Goal: Information Seeking & Learning: Learn about a topic

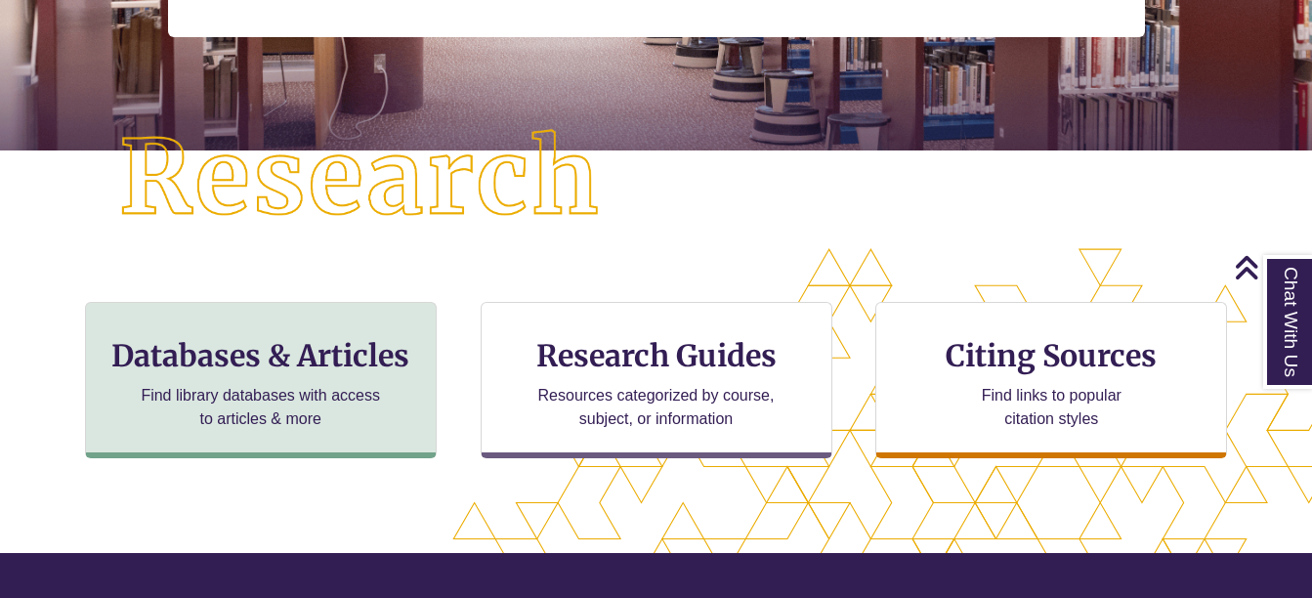
scroll to position [421, 1312]
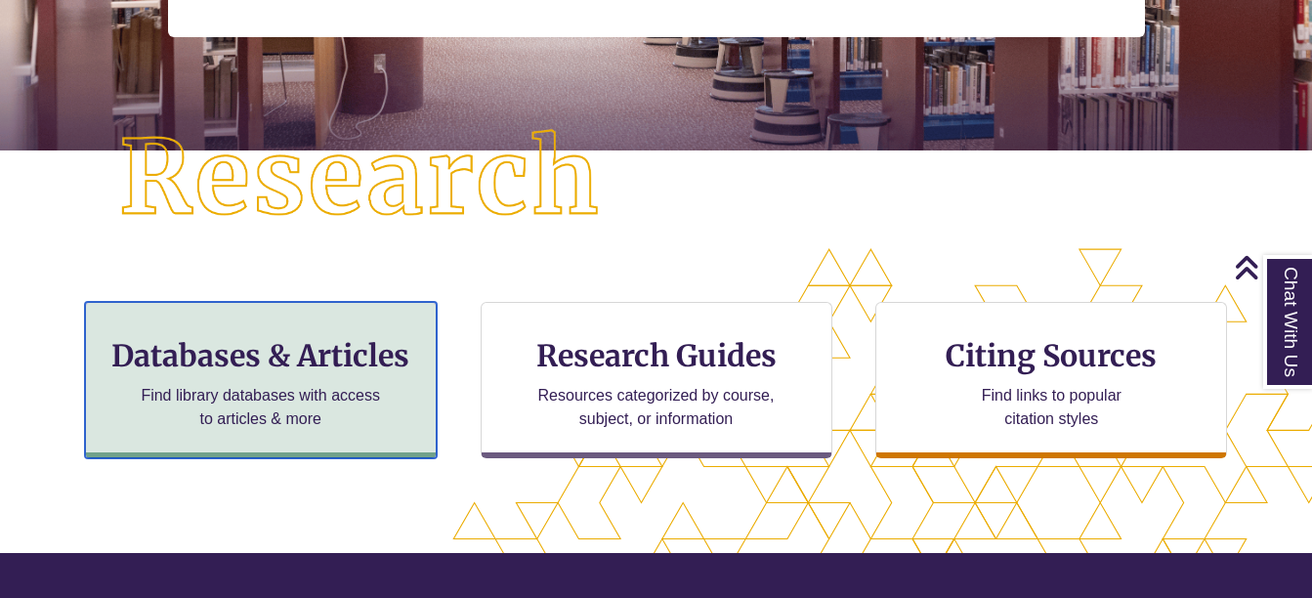
click at [349, 359] on h3 "Databases & Articles" at bounding box center [261, 355] width 318 height 37
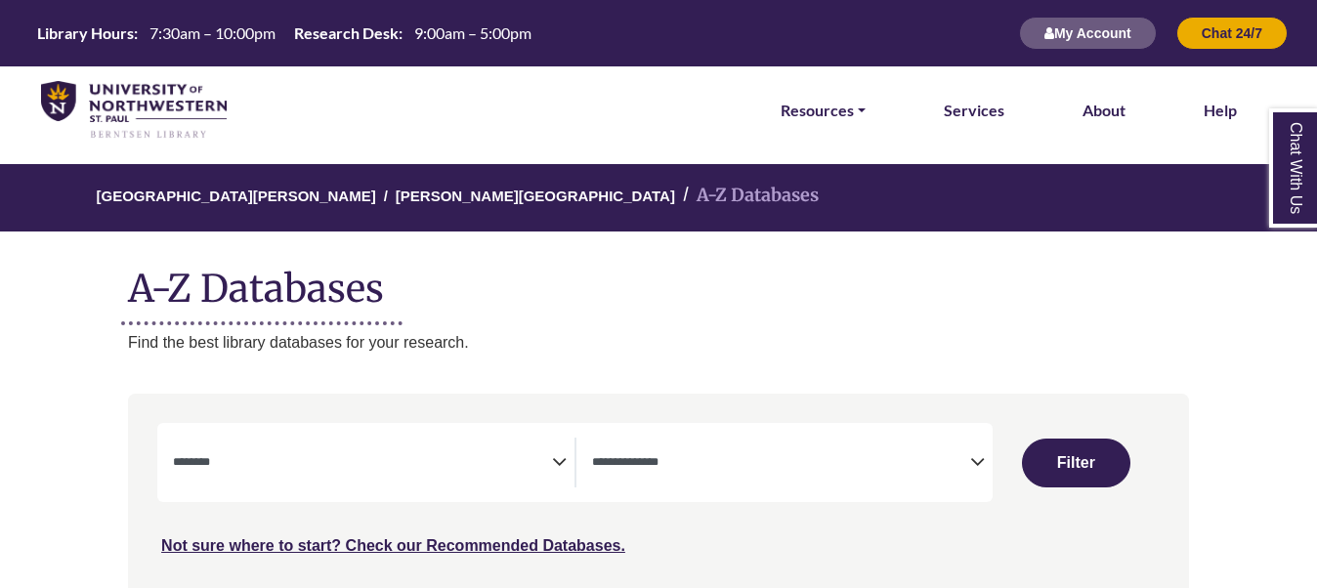
select select "Database Subject Filter"
select select "Database Types Filter"
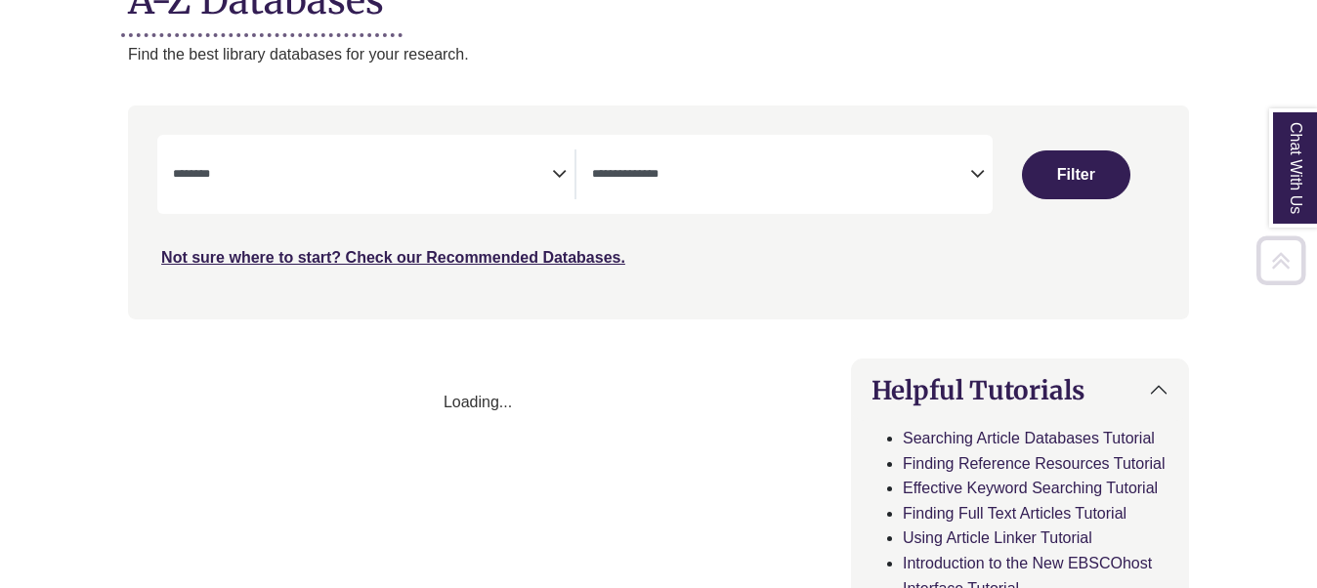
select select "Database Subject Filter"
select select "Database Types Filter"
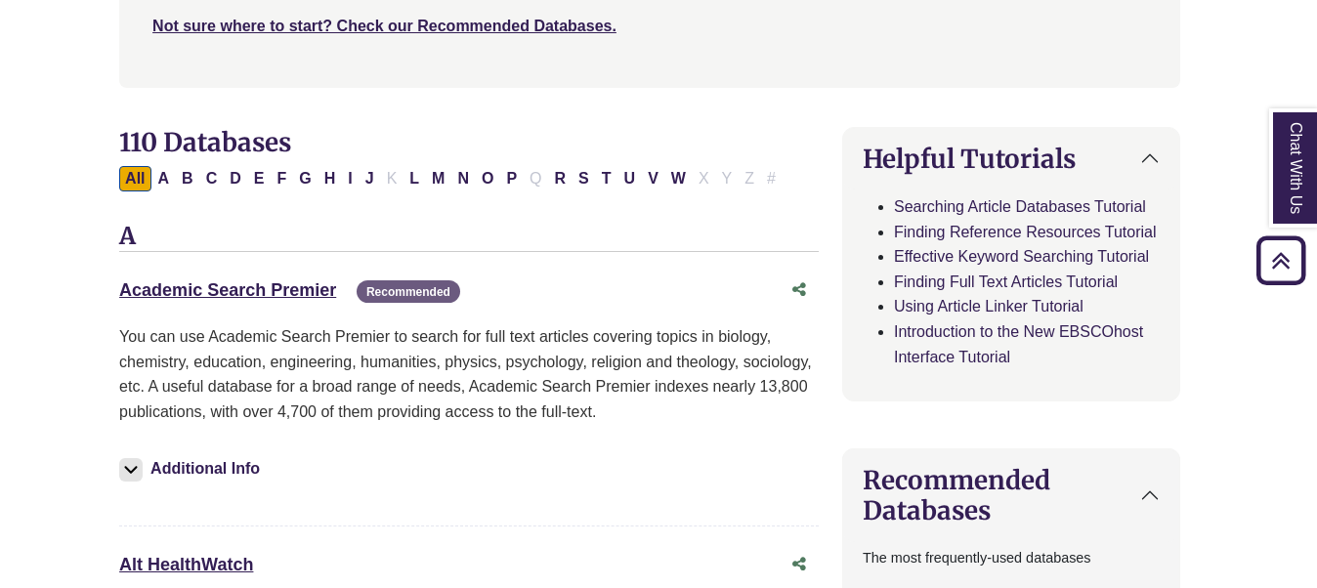
scroll to position [521, 10]
click at [284, 291] on link "Academic Search Premier This link opens in a new window" at bounding box center [226, 289] width 217 height 20
click at [240, 294] on link "Academic Search Premier This link opens in a new window" at bounding box center [226, 289] width 217 height 20
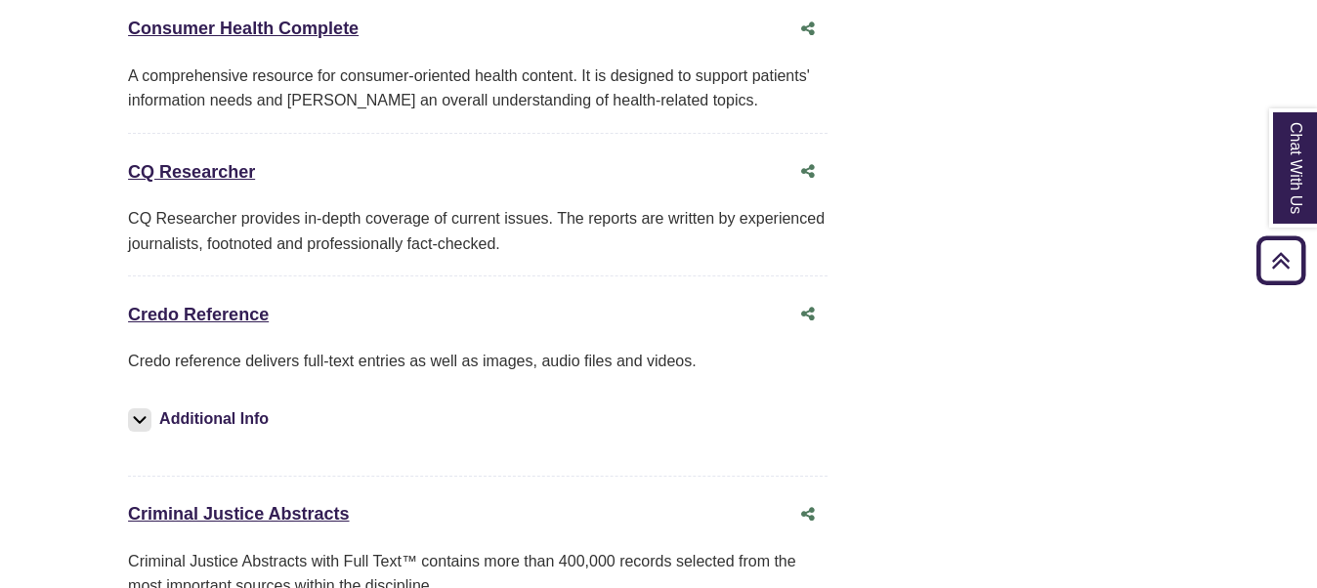
scroll to position [4912, 0]
click at [239, 304] on link "Credo Reference This link opens in a new window" at bounding box center [198, 314] width 141 height 20
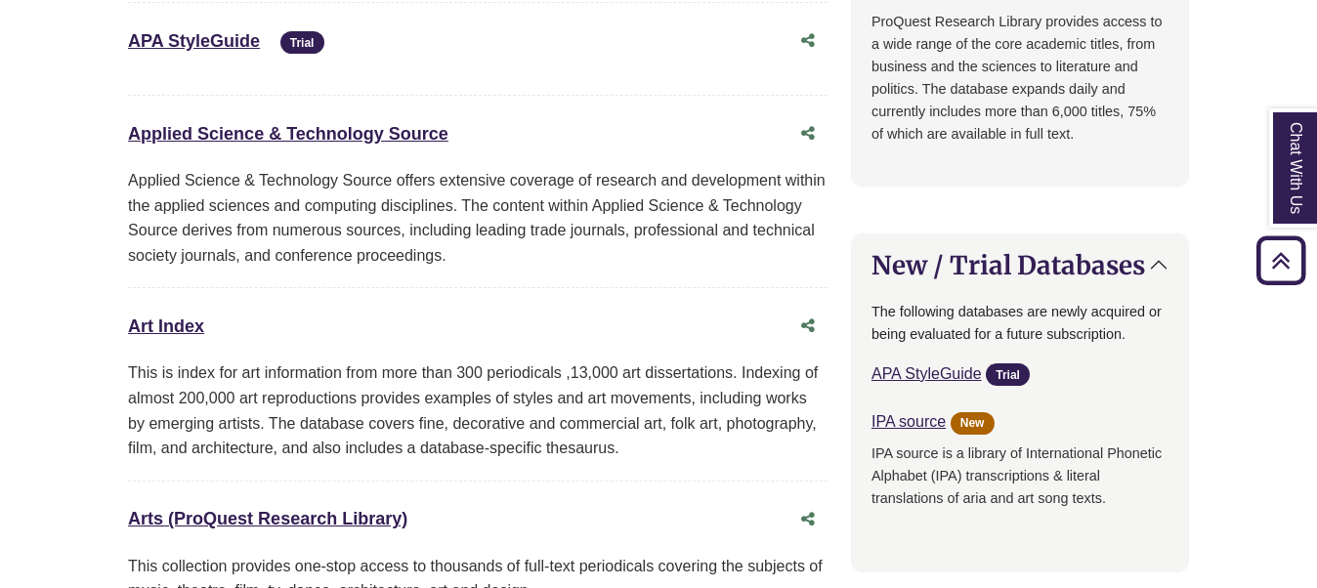
scroll to position [0, 0]
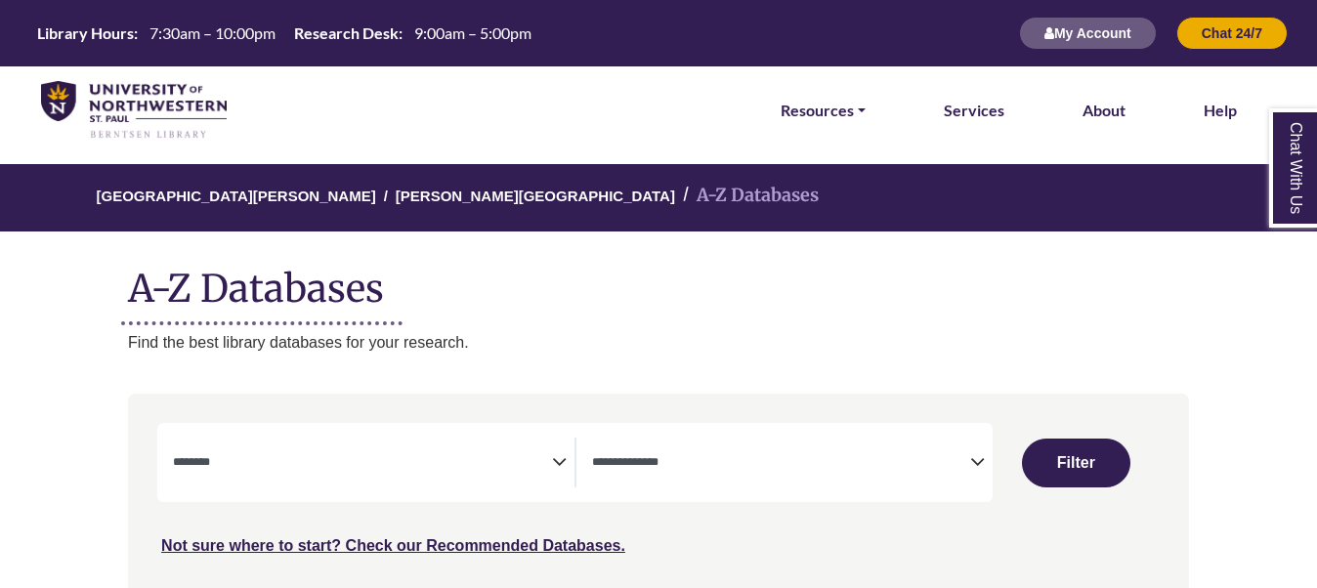
select select "Database Subject Filter"
select select "Database Types Filter"
select select "Database Subject Filter"
select select "Database Types Filter"
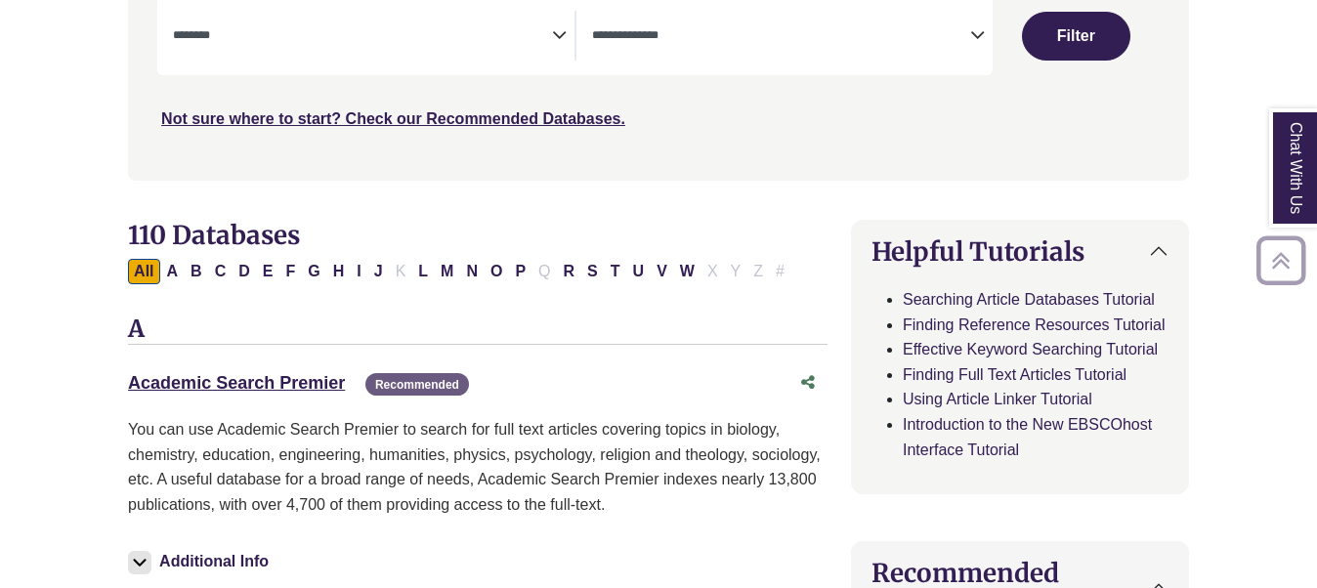
scroll to position [428, 0]
click at [218, 372] on link "Academic Search Premier This link opens in a new window" at bounding box center [236, 382] width 217 height 20
